Goal: Check status: Check status

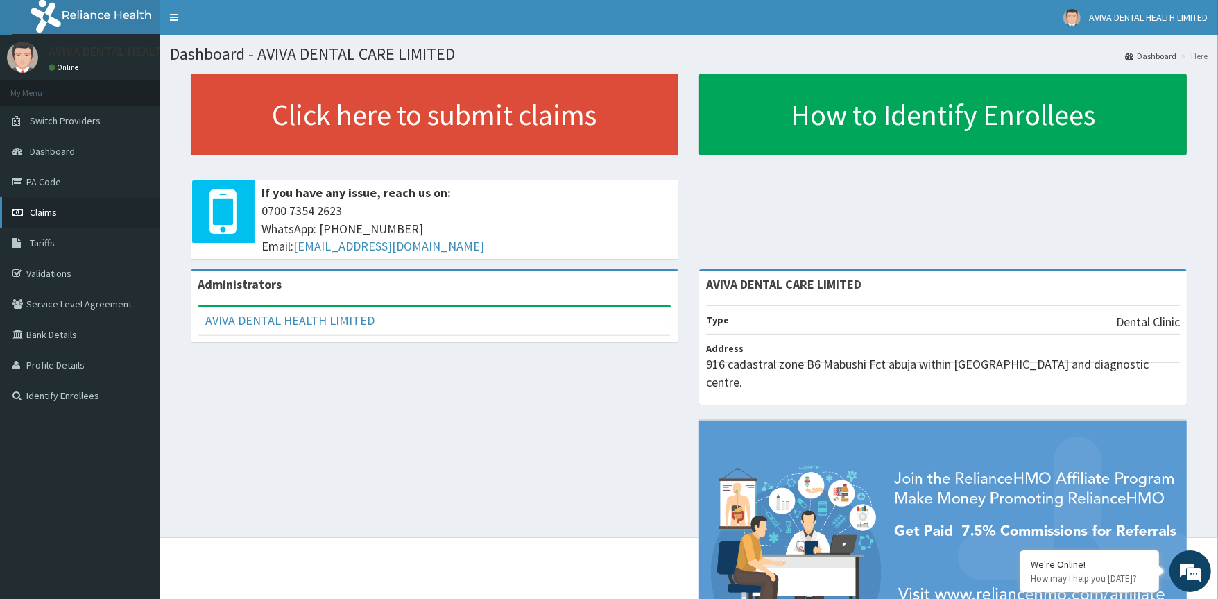
click at [53, 215] on link "Claims" at bounding box center [80, 212] width 160 height 31
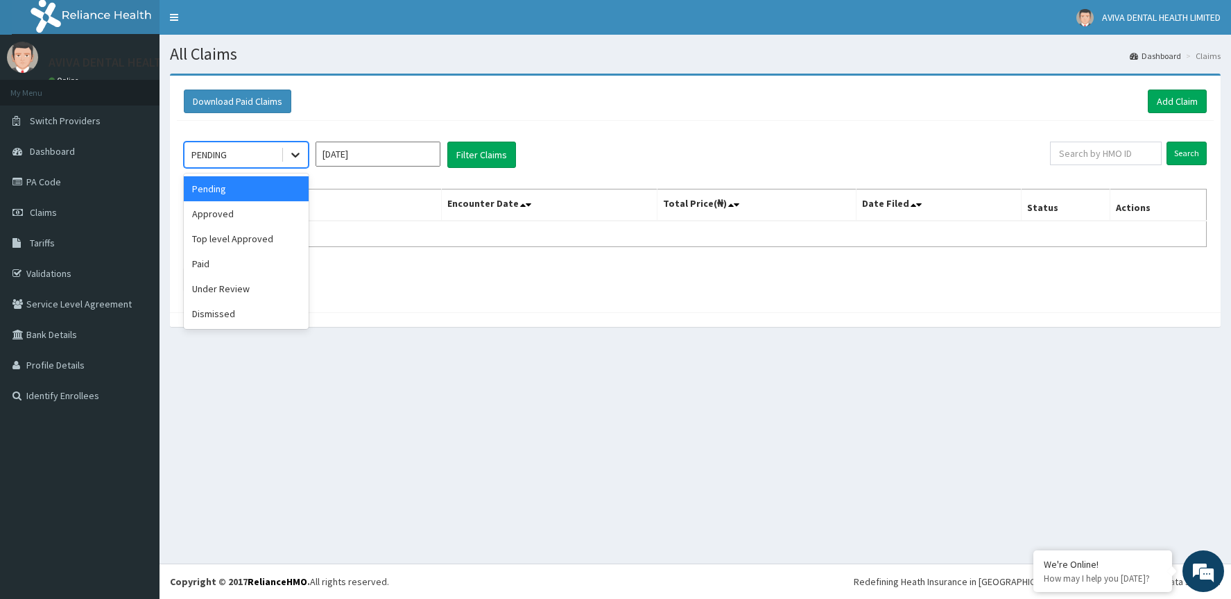
click at [297, 144] on div at bounding box center [295, 154] width 25 height 25
click at [295, 216] on div "Approved" at bounding box center [246, 213] width 125 height 25
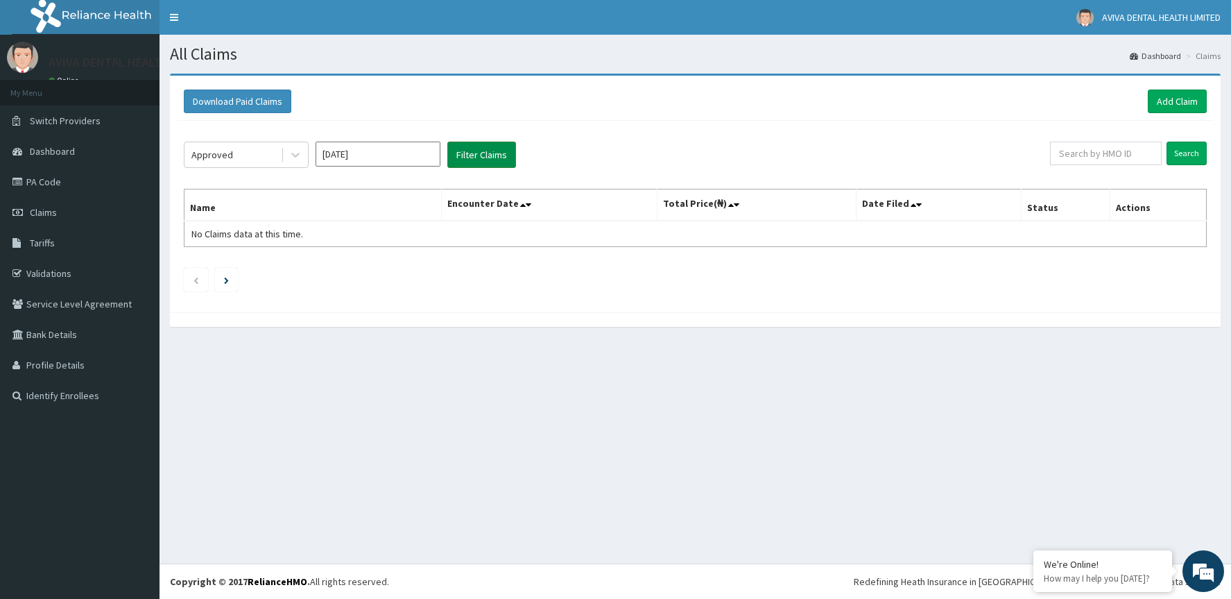
click at [468, 158] on button "Filter Claims" at bounding box center [481, 155] width 69 height 26
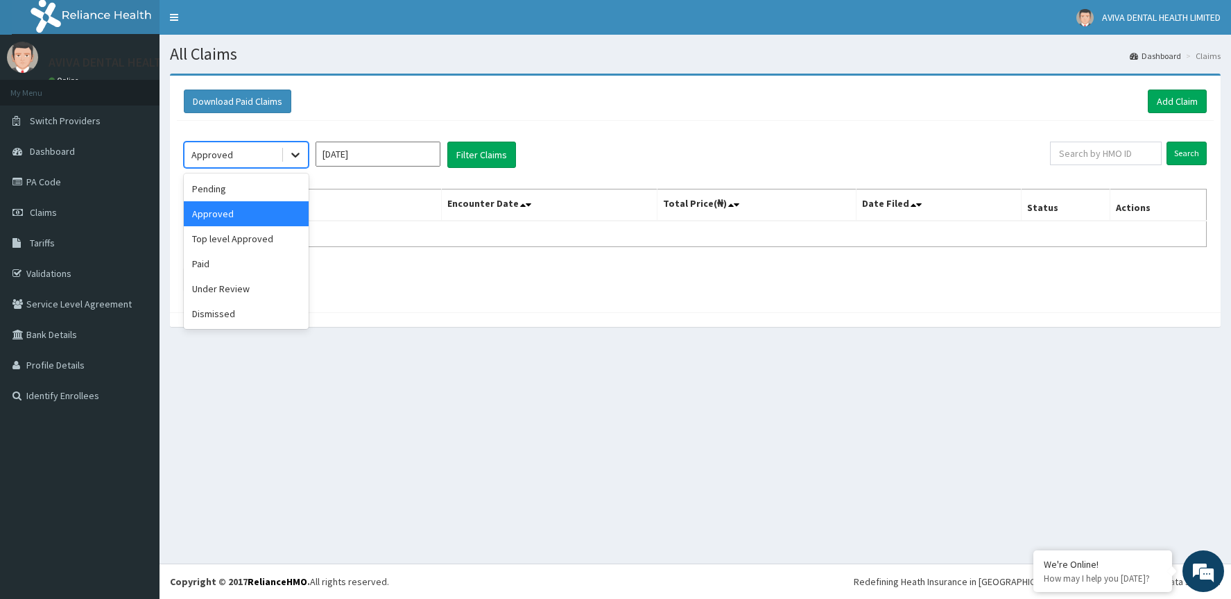
click at [300, 161] on icon at bounding box center [296, 155] width 14 height 14
click at [229, 285] on div "Under Review" at bounding box center [246, 288] width 125 height 25
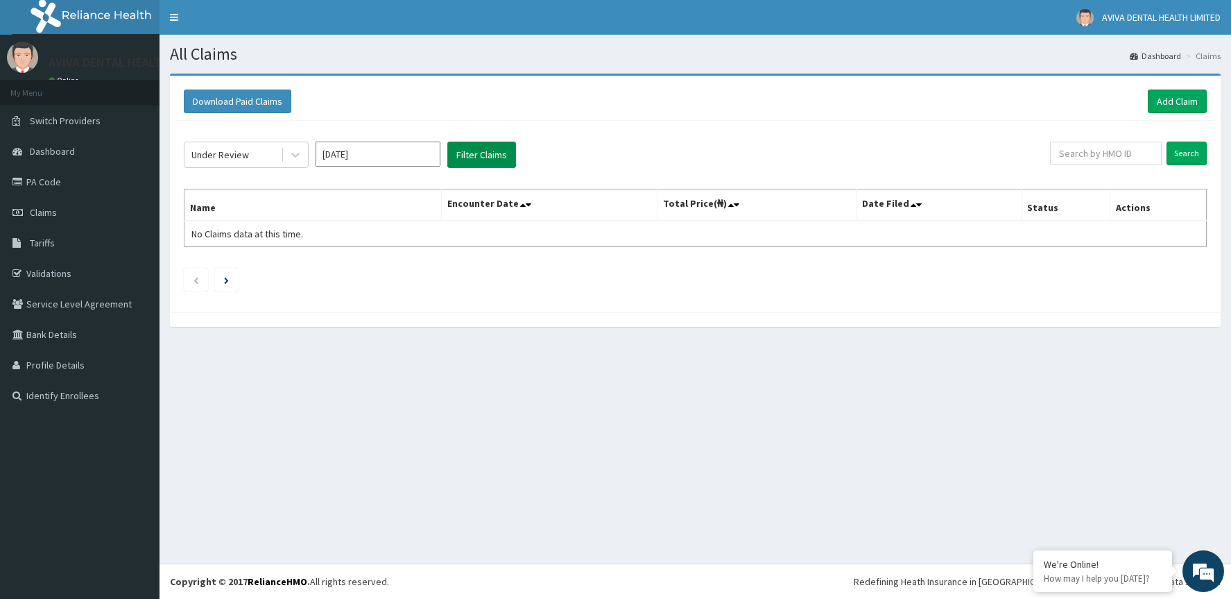
click at [470, 158] on button "Filter Claims" at bounding box center [481, 155] width 69 height 26
click at [293, 156] on icon at bounding box center [295, 155] width 8 height 5
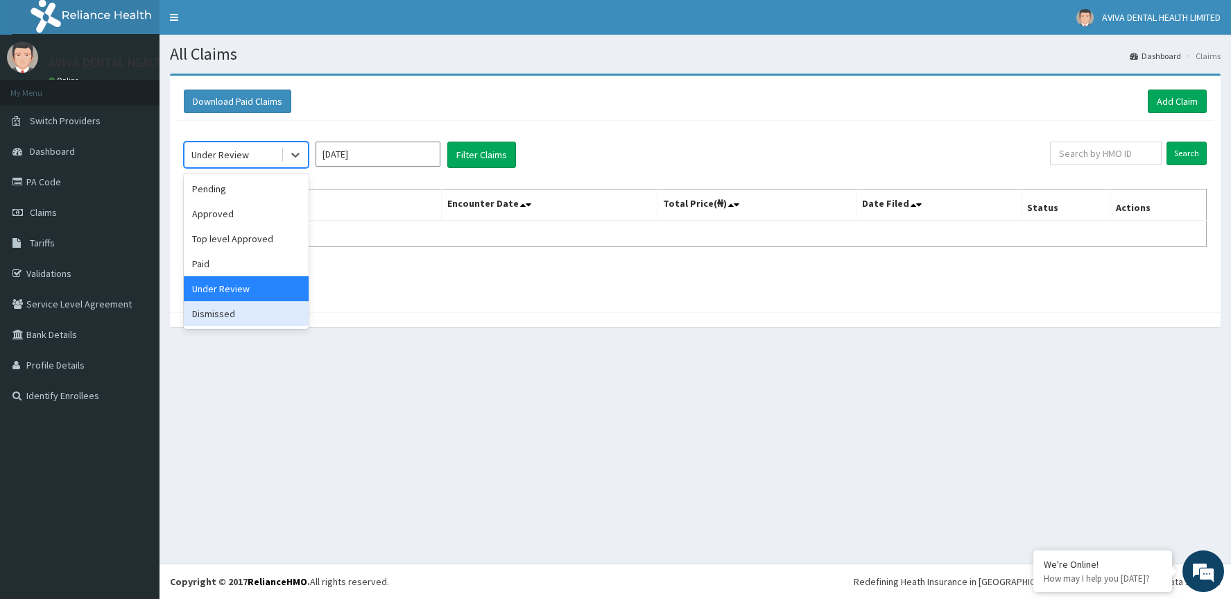
click at [223, 310] on div "Dismissed" at bounding box center [246, 313] width 125 height 25
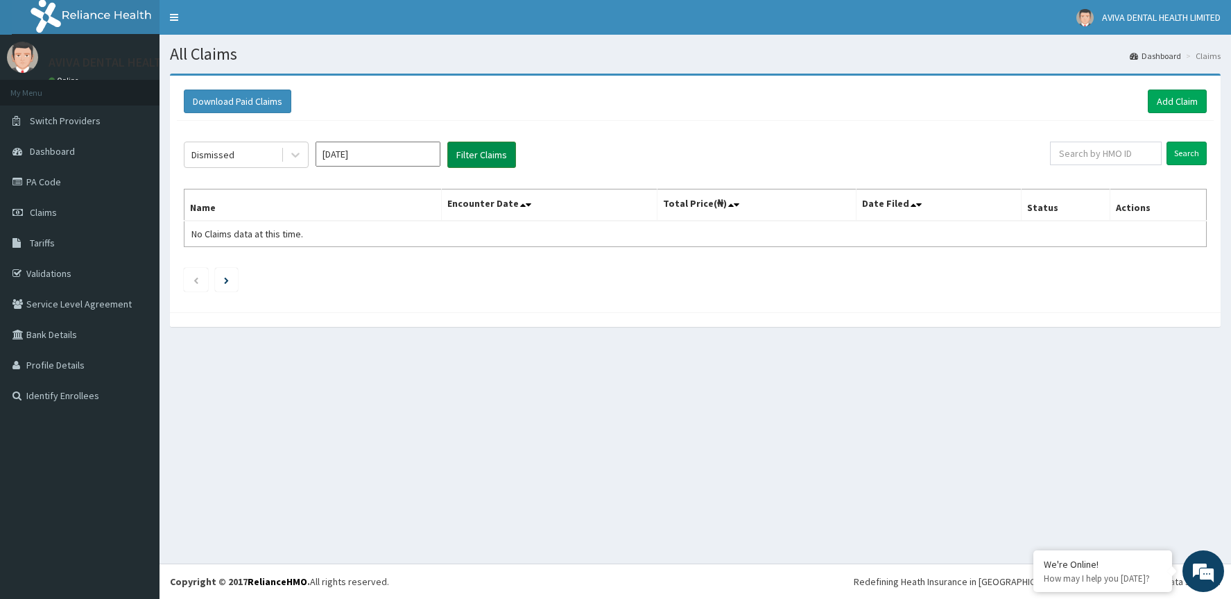
click at [468, 146] on button "Filter Claims" at bounding box center [481, 155] width 69 height 26
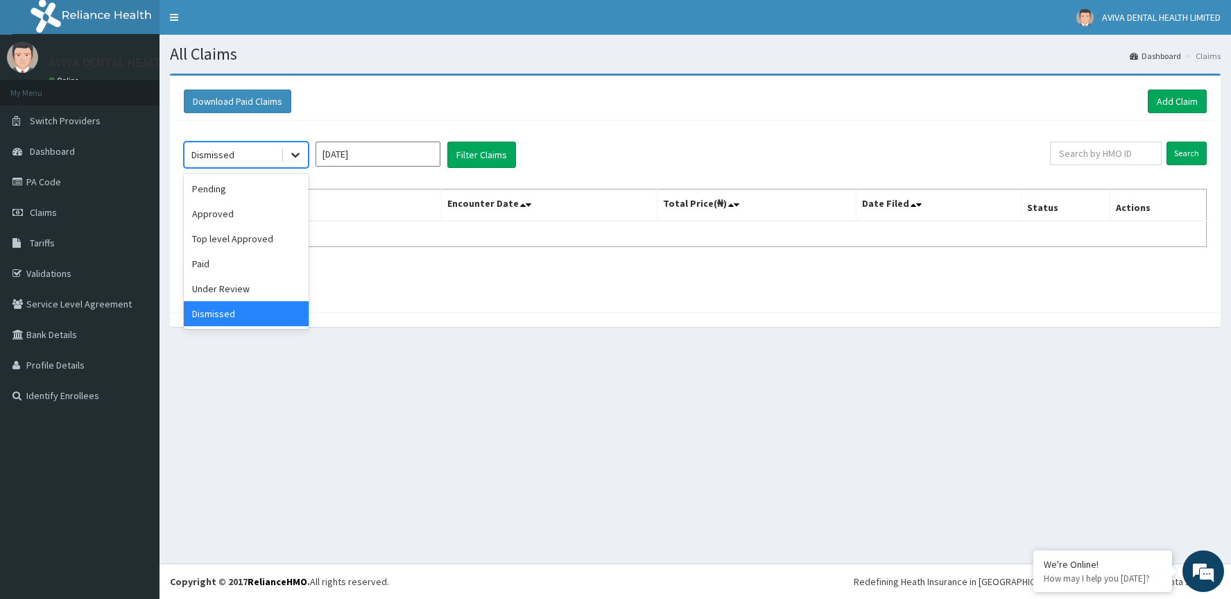
click at [295, 155] on icon at bounding box center [296, 155] width 14 height 14
click at [244, 262] on div "Paid" at bounding box center [246, 263] width 125 height 25
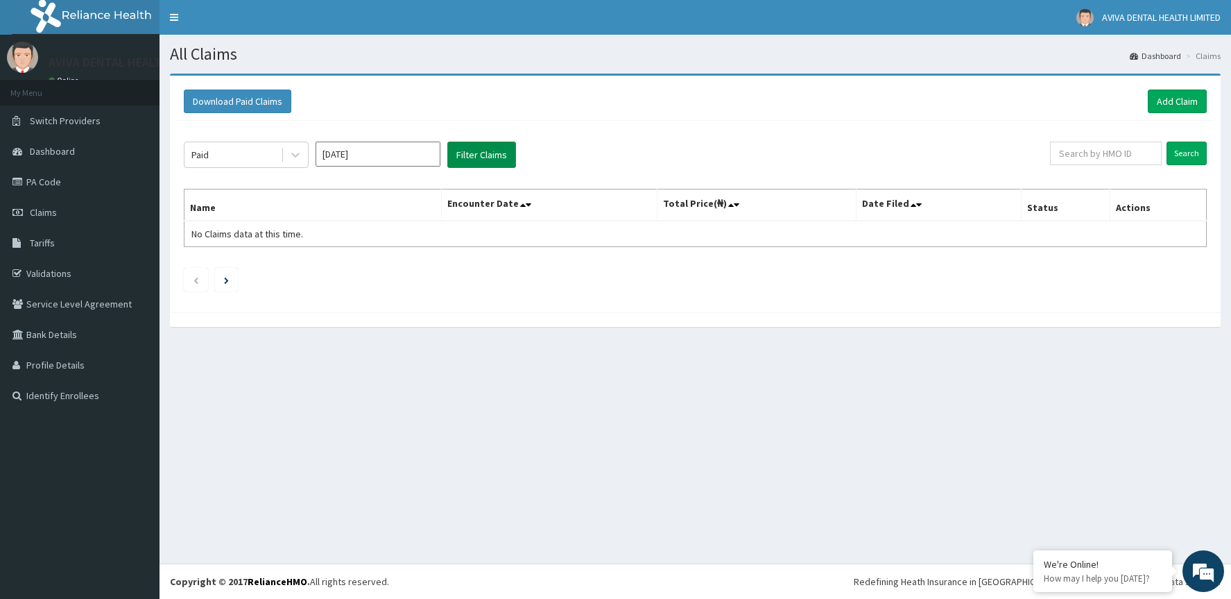
click at [479, 149] on button "Filter Claims" at bounding box center [481, 155] width 69 height 26
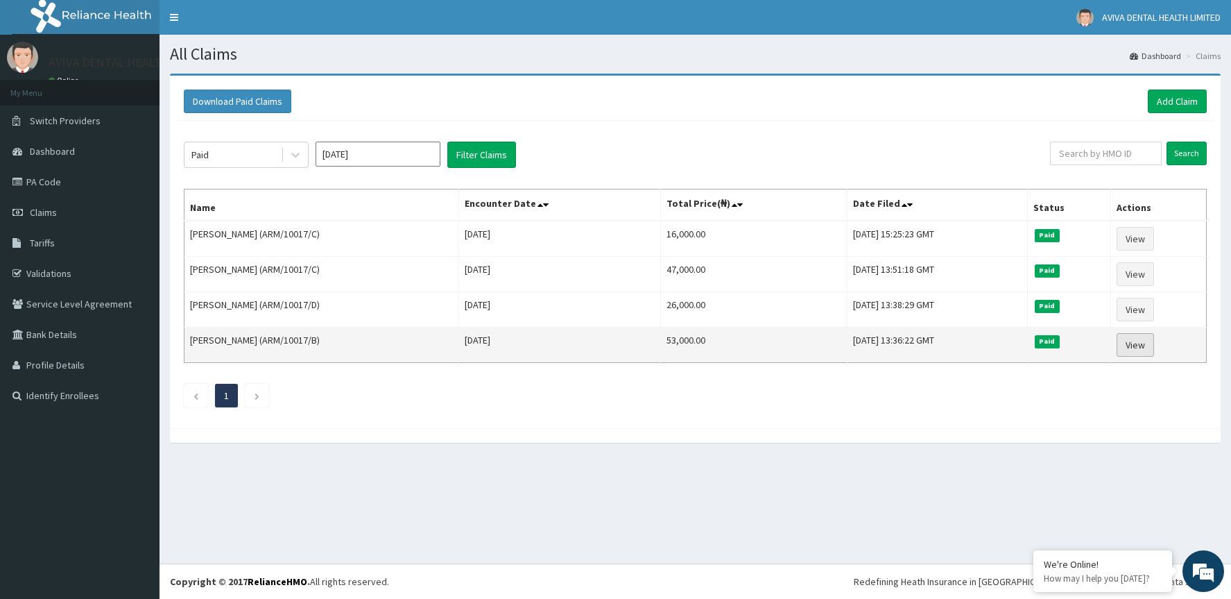
click at [1152, 347] on link "View" at bounding box center [1135, 345] width 37 height 24
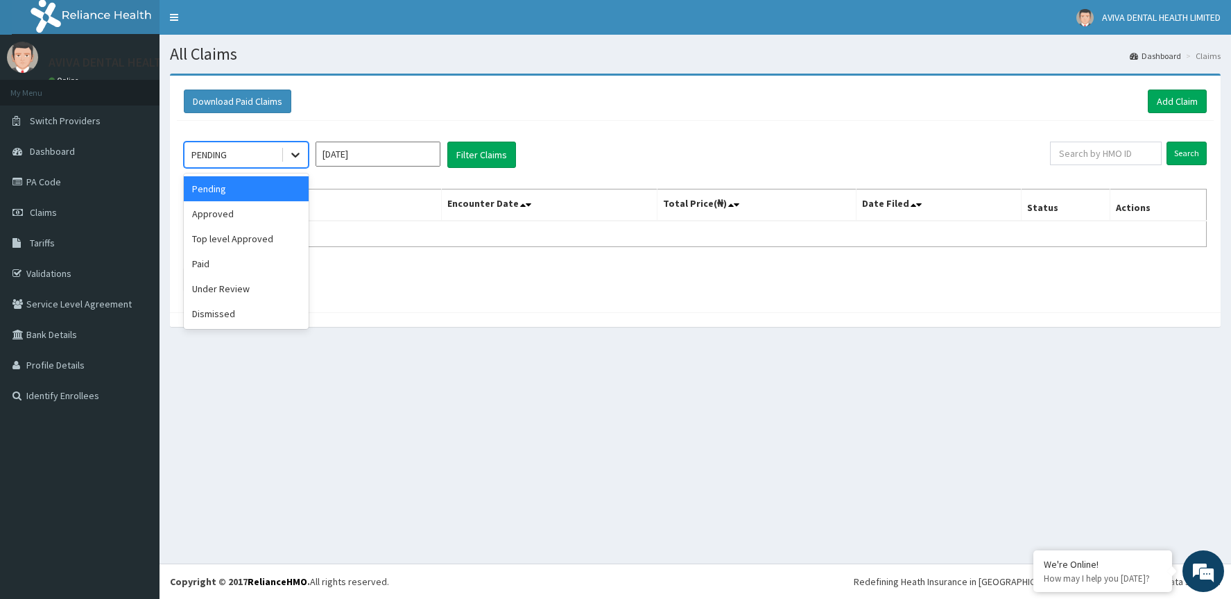
click at [302, 156] on div at bounding box center [295, 154] width 25 height 25
click at [283, 273] on div "Paid" at bounding box center [246, 263] width 125 height 25
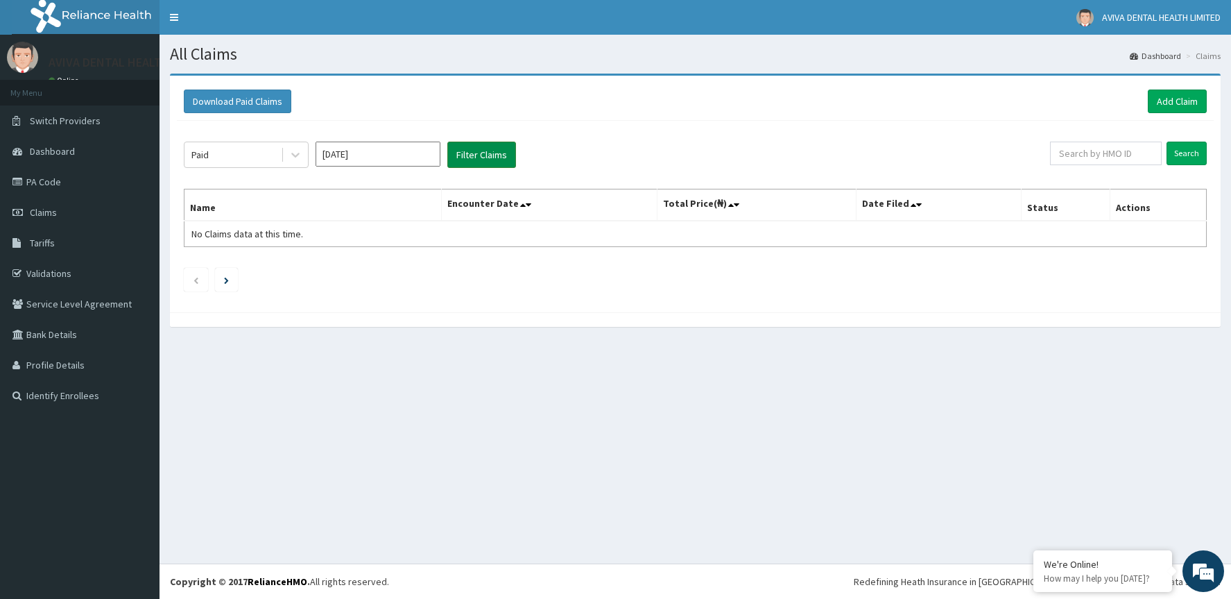
click at [506, 148] on button "Filter Claims" at bounding box center [481, 155] width 69 height 26
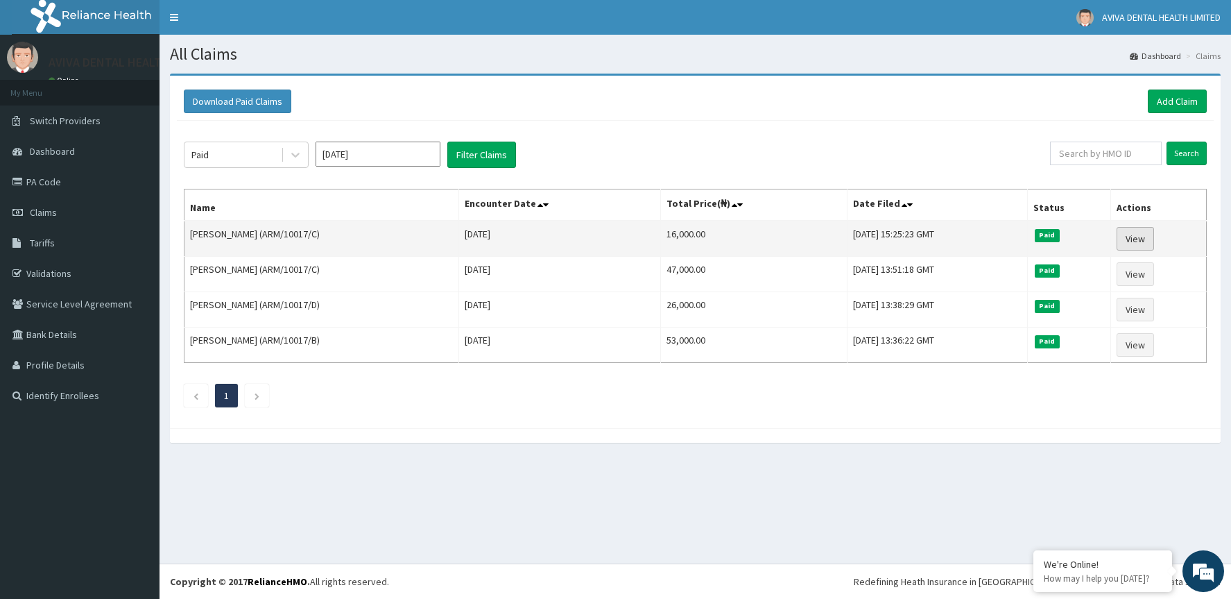
click at [1145, 237] on link "View" at bounding box center [1135, 239] width 37 height 24
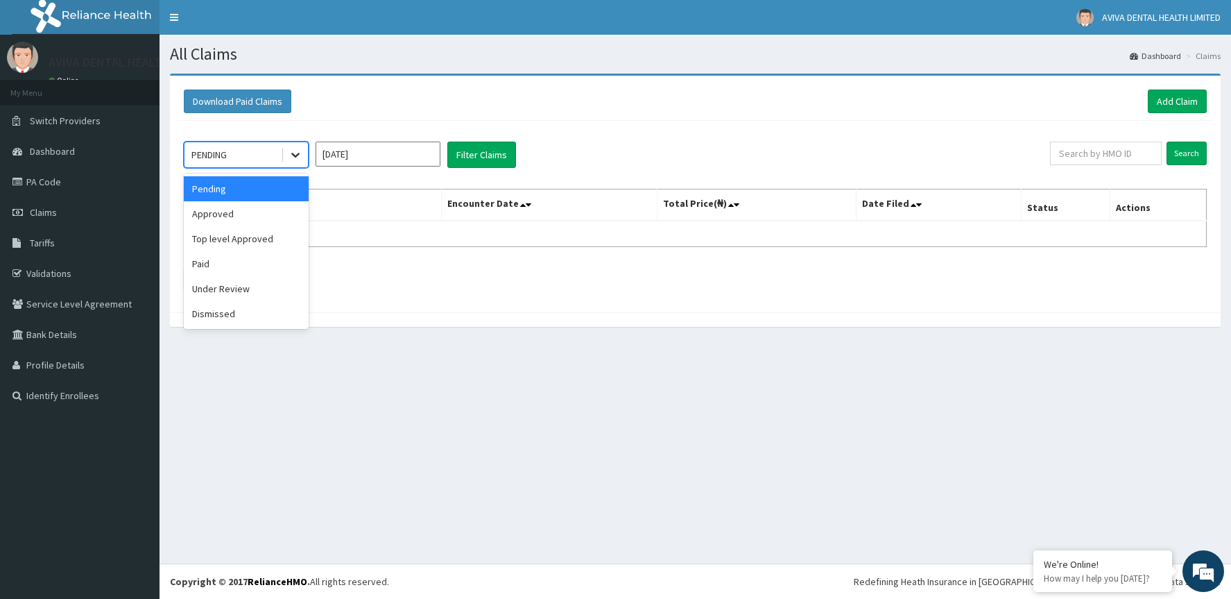
click at [296, 148] on icon at bounding box center [296, 155] width 14 height 14
drag, startPoint x: 250, startPoint y: 278, endPoint x: 251, endPoint y: 268, distance: 9.7
click at [250, 276] on div "Under Review" at bounding box center [246, 288] width 125 height 25
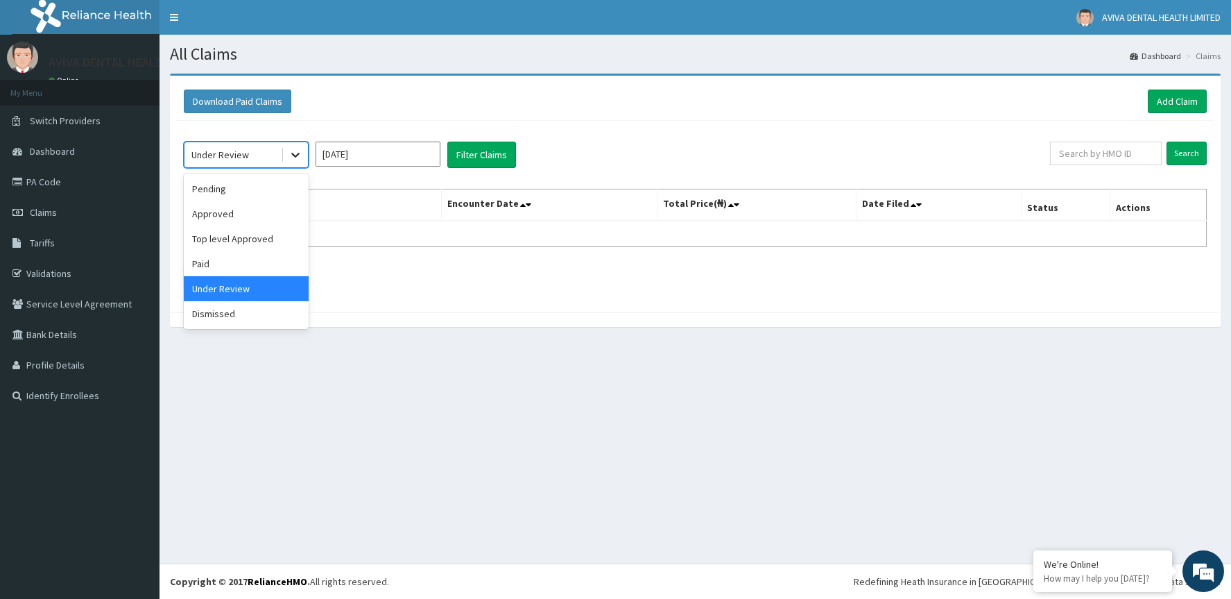
click at [293, 153] on icon at bounding box center [296, 155] width 14 height 14
click at [268, 269] on div "Paid" at bounding box center [246, 263] width 125 height 25
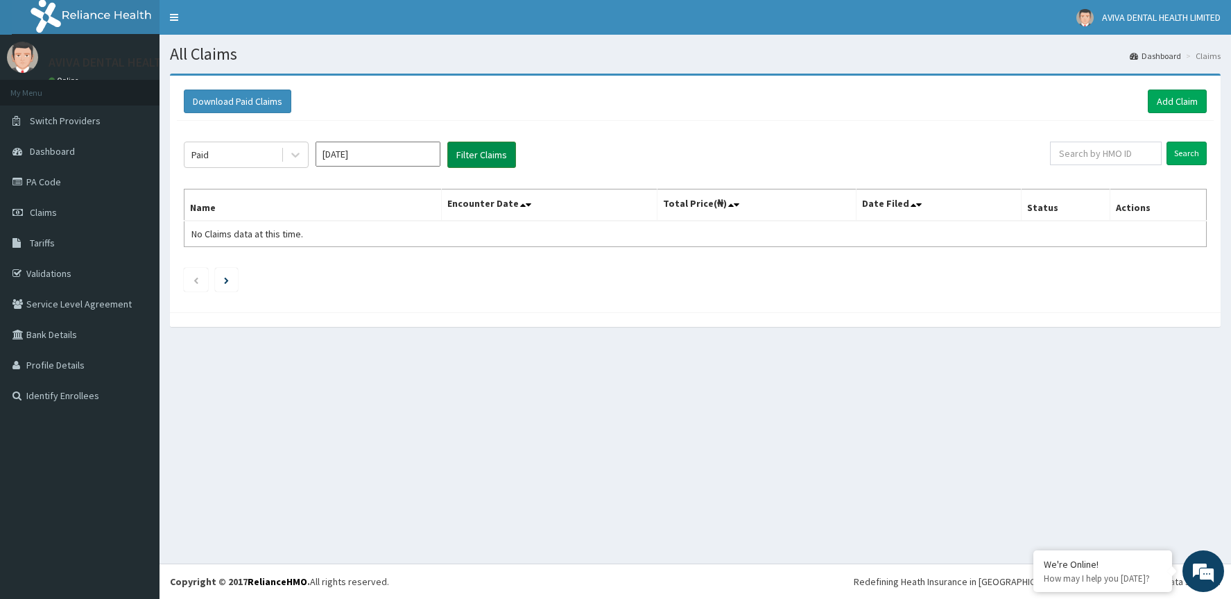
click at [466, 157] on button "Filter Claims" at bounding box center [481, 155] width 69 height 26
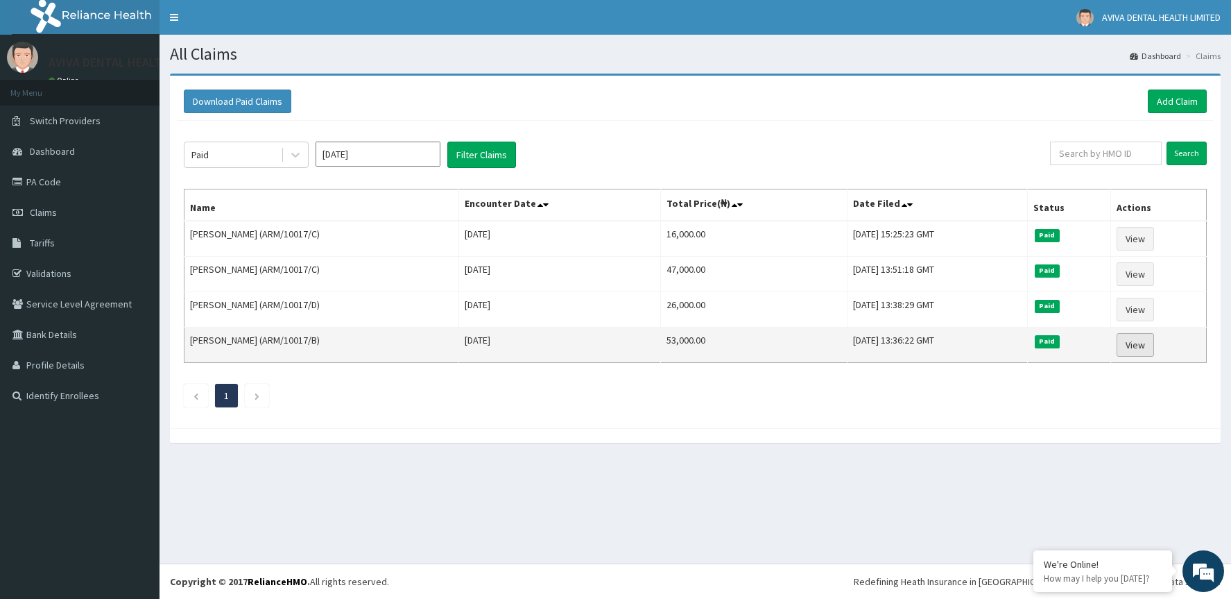
click at [1150, 351] on link "View" at bounding box center [1135, 345] width 37 height 24
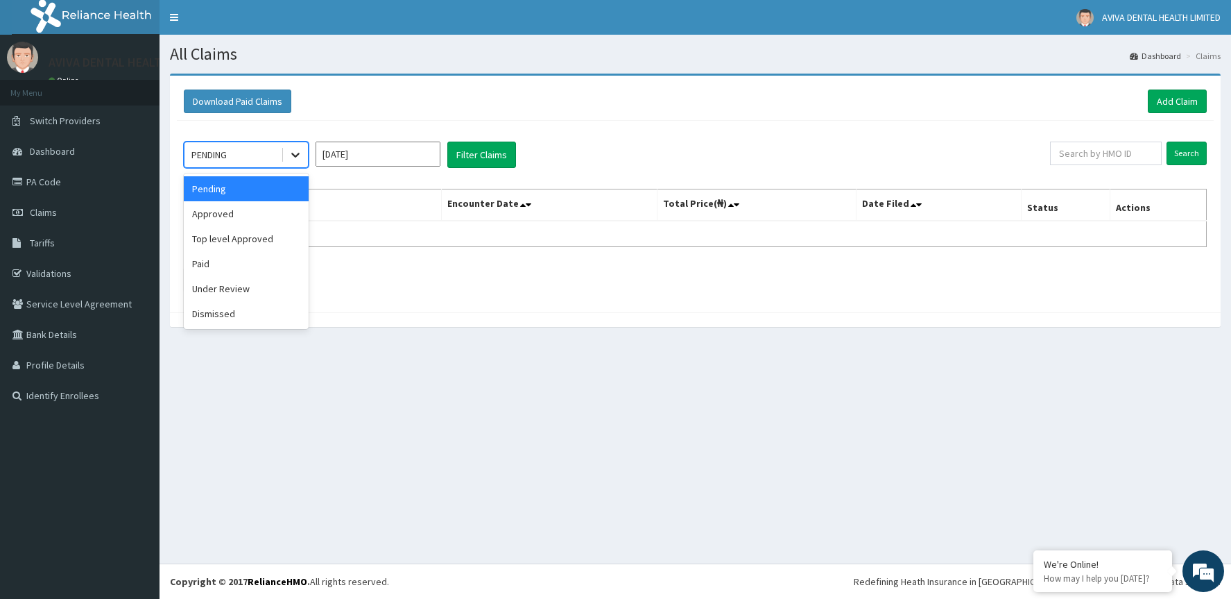
click at [299, 151] on icon at bounding box center [296, 155] width 14 height 14
click at [240, 264] on div "Paid" at bounding box center [246, 263] width 125 height 25
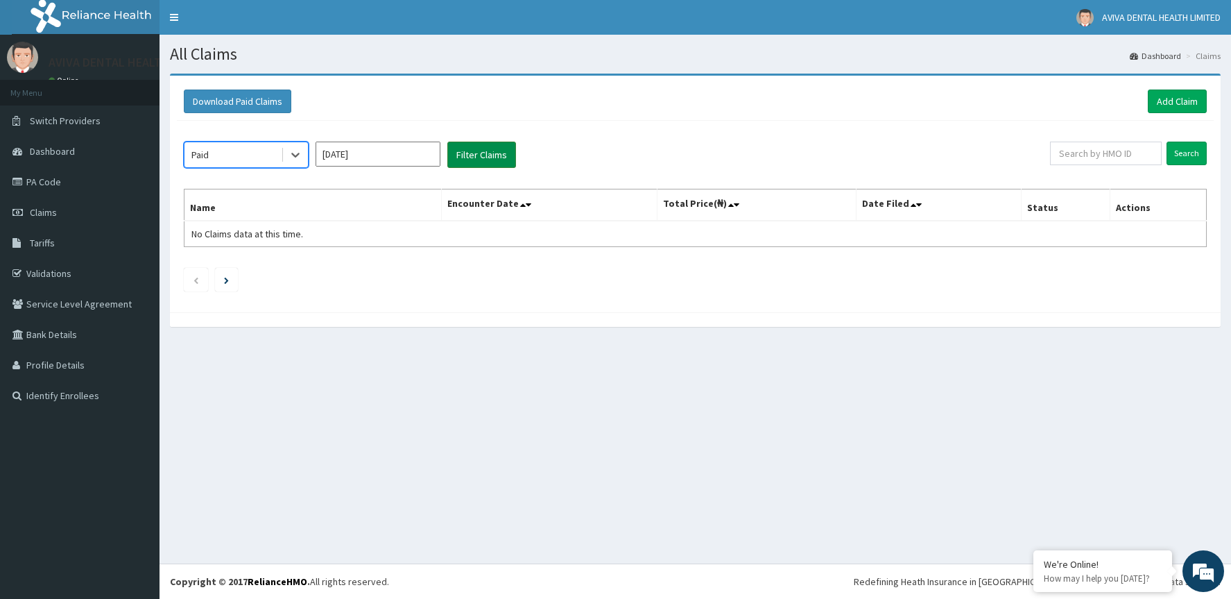
click at [455, 162] on button "Filter Claims" at bounding box center [481, 155] width 69 height 26
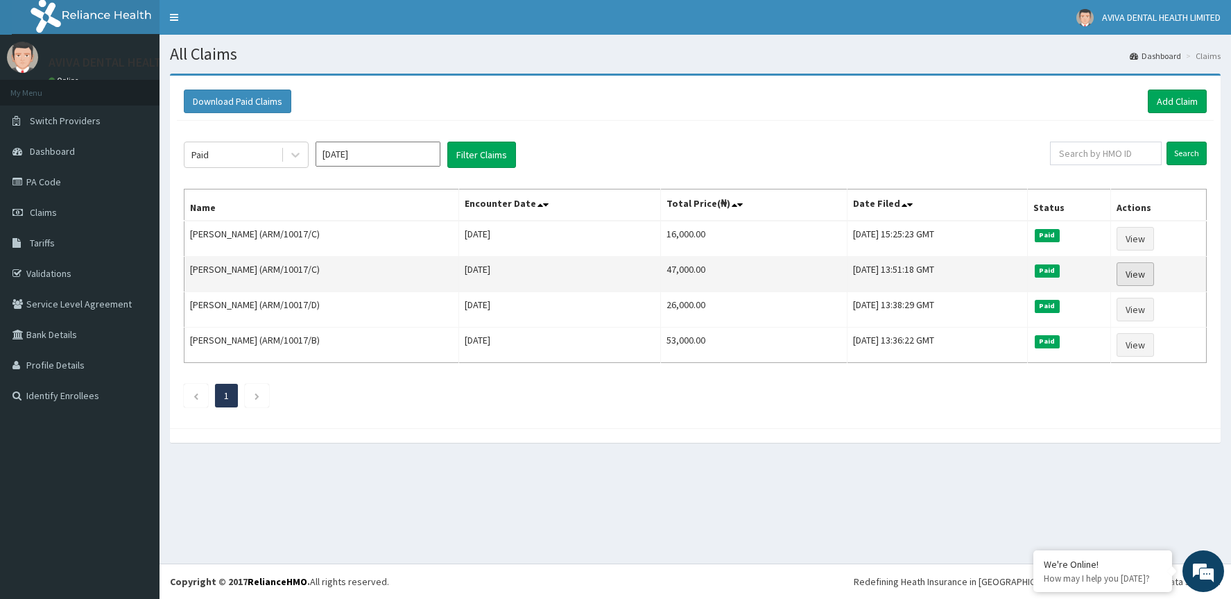
click at [1140, 275] on link "View" at bounding box center [1135, 274] width 37 height 24
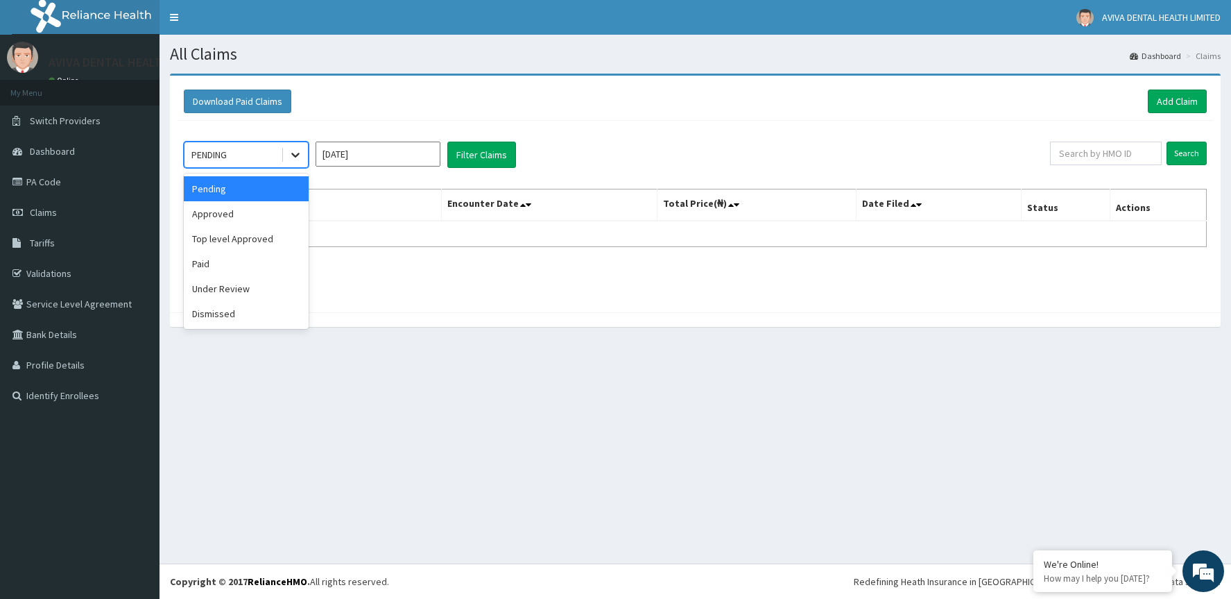
click at [289, 153] on icon at bounding box center [296, 155] width 14 height 14
click at [255, 261] on div "Paid" at bounding box center [246, 263] width 125 height 25
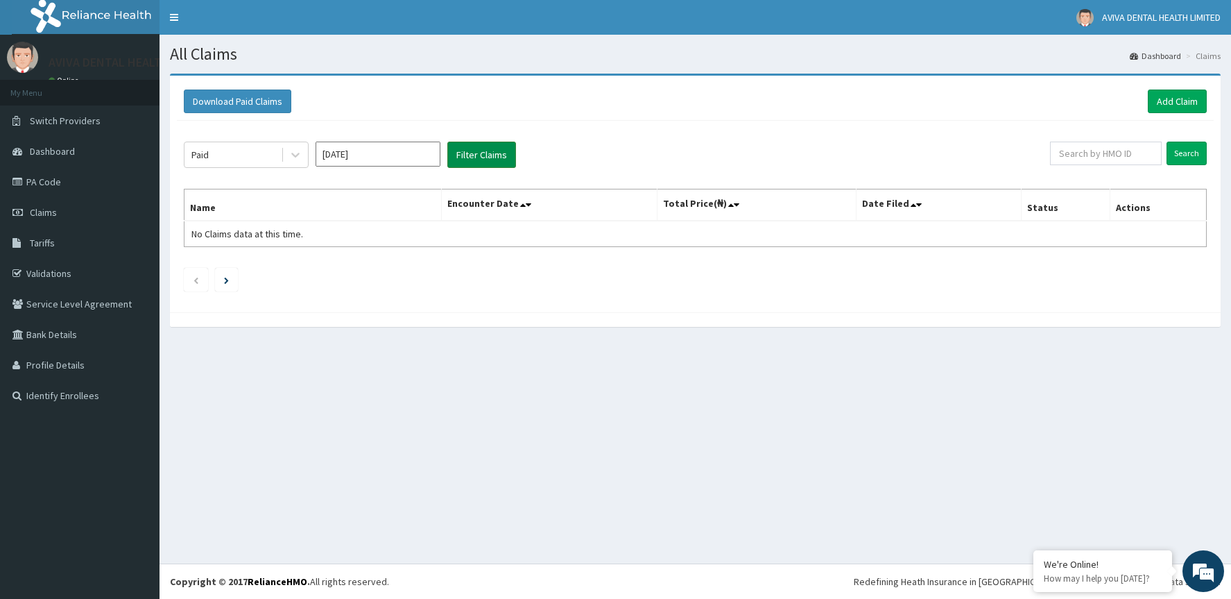
click at [482, 156] on button "Filter Claims" at bounding box center [481, 155] width 69 height 26
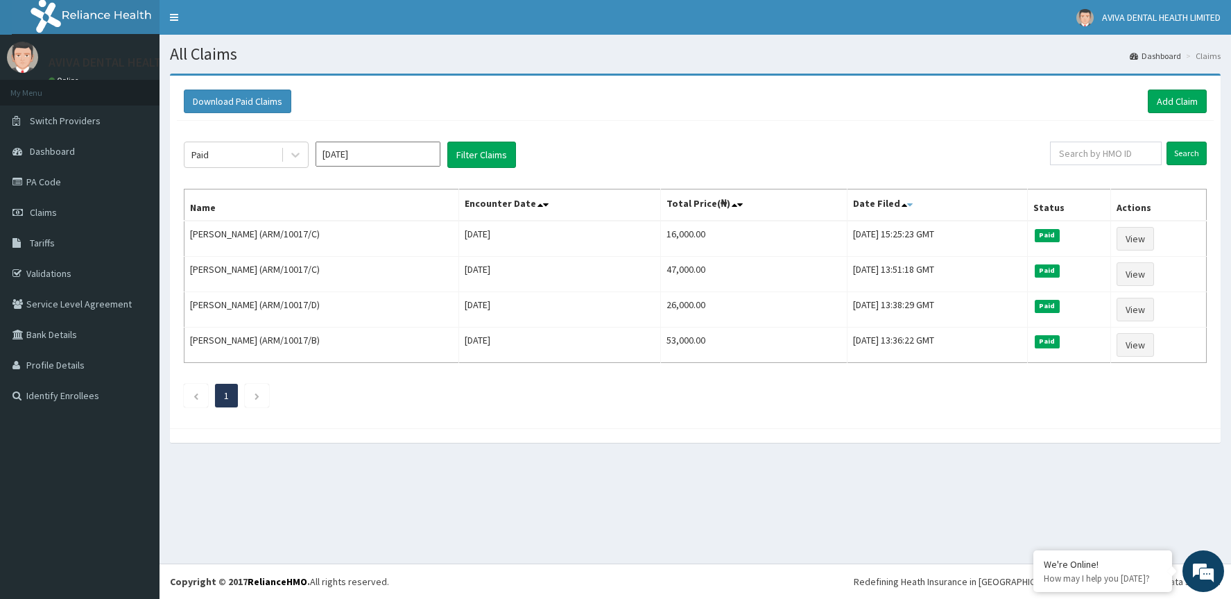
click at [907, 201] on icon at bounding box center [910, 205] width 6 height 10
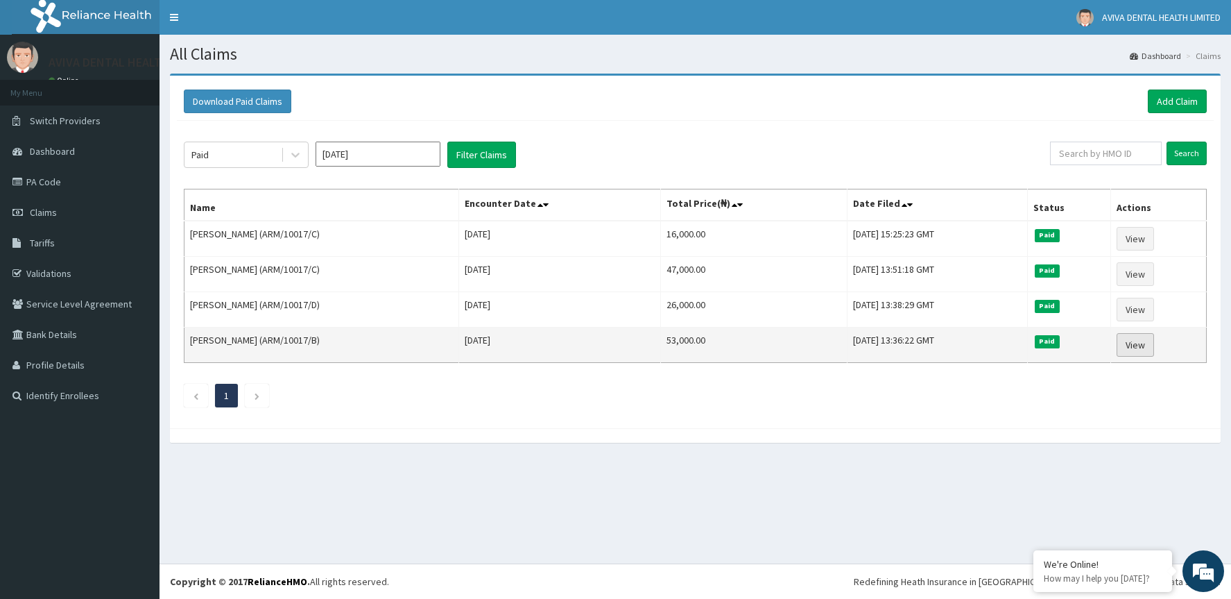
click at [1141, 339] on link "View" at bounding box center [1135, 345] width 37 height 24
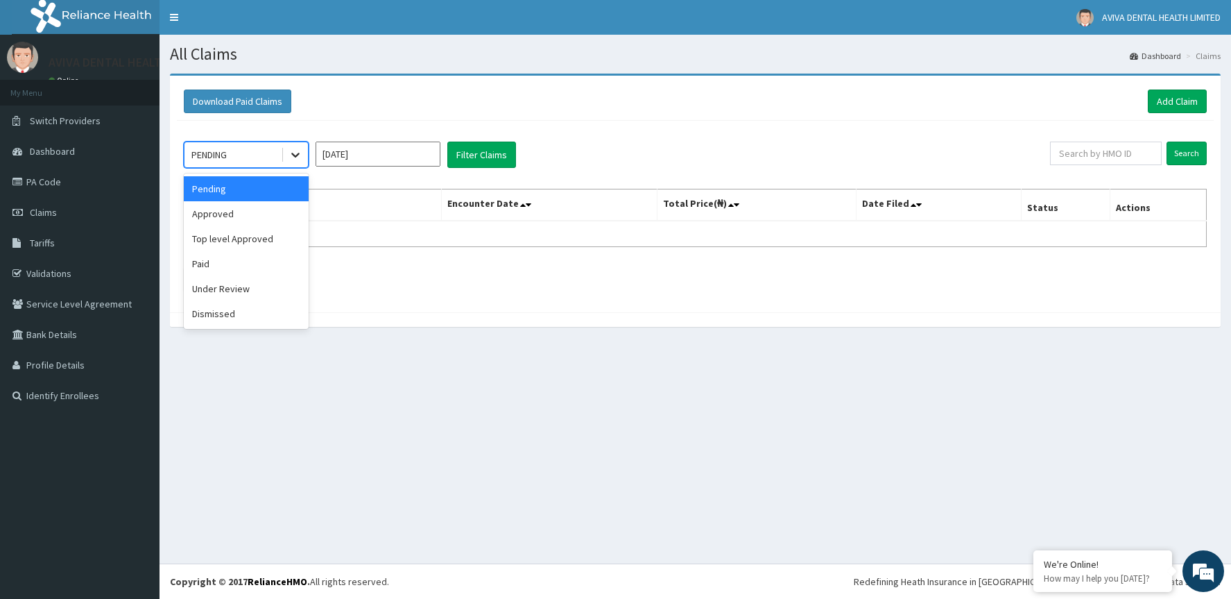
click at [293, 157] on icon at bounding box center [296, 155] width 14 height 14
click at [269, 257] on div "Paid" at bounding box center [246, 263] width 125 height 25
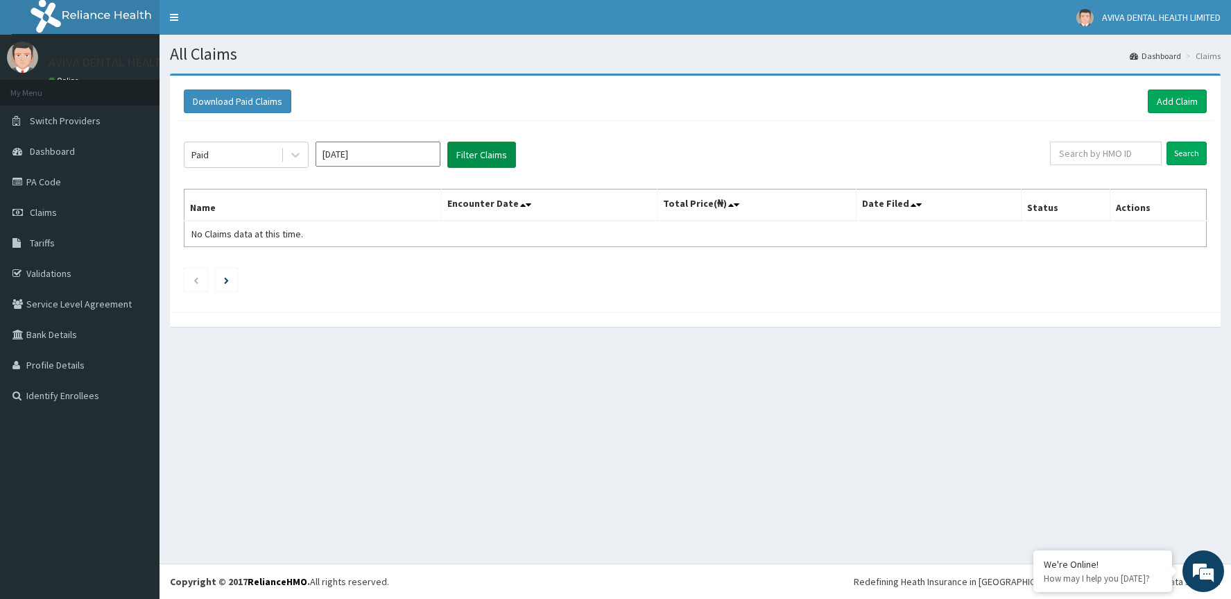
click at [466, 158] on button "Filter Claims" at bounding box center [481, 155] width 69 height 26
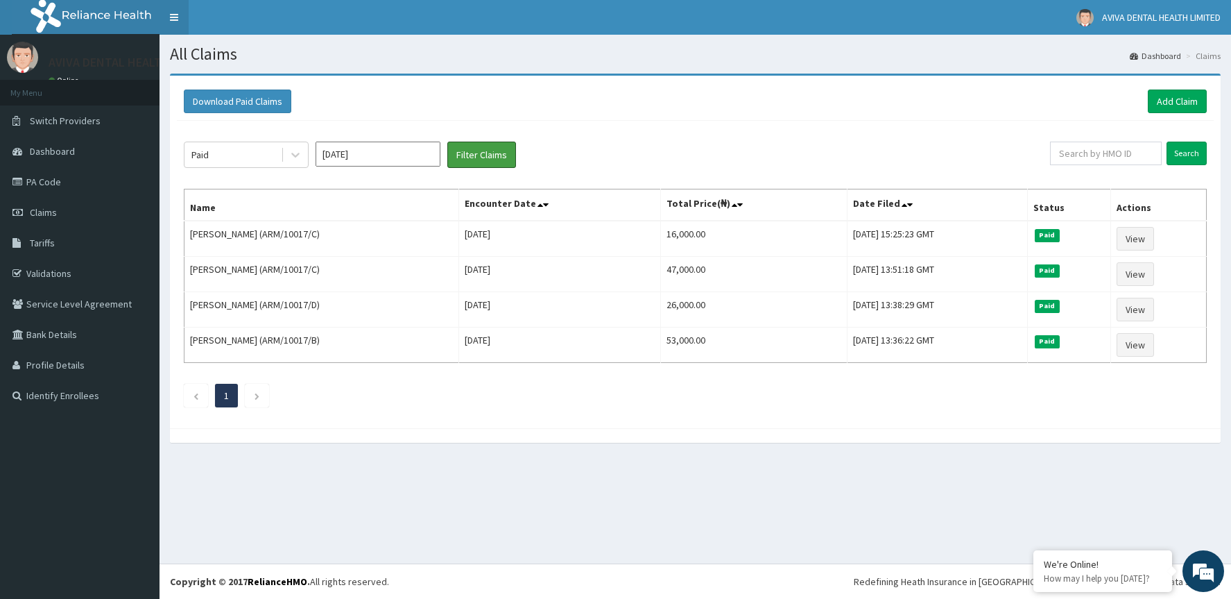
click at [447, 142] on button "Filter Claims" at bounding box center [481, 155] width 69 height 26
